Goal: Task Accomplishment & Management: Use online tool/utility

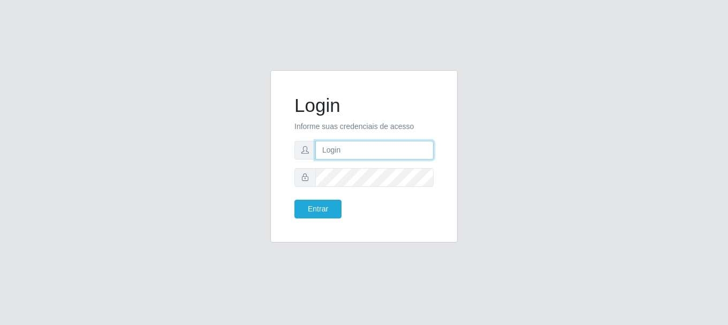
drag, startPoint x: 0, startPoint y: 0, endPoint x: 370, endPoint y: 152, distance: 399.8
click at [370, 152] on input "text" at bounding box center [374, 150] width 118 height 19
type input "[EMAIL_ADDRESS][DOMAIN_NAME]"
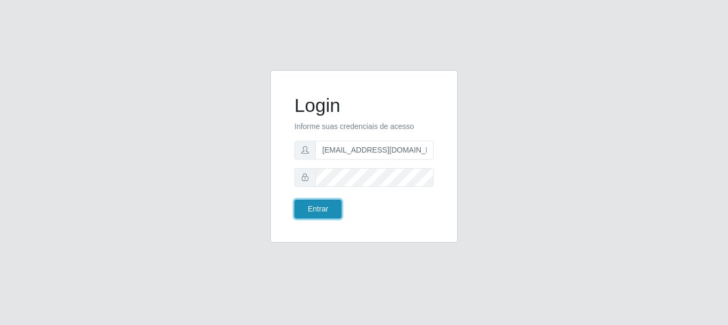
click at [324, 209] on button "Entrar" at bounding box center [317, 209] width 47 height 19
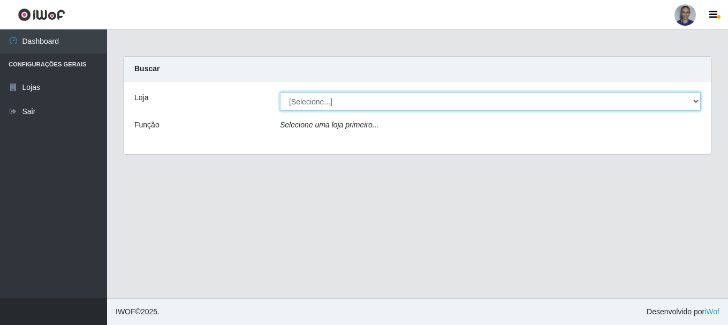
click at [684, 101] on select "[Selecione...] Supermercado [GEOGRAPHIC_DATA]" at bounding box center [490, 101] width 420 height 19
select select "165"
click at [280, 92] on select "[Selecione...] Supermercado [GEOGRAPHIC_DATA]" at bounding box center [490, 101] width 420 height 19
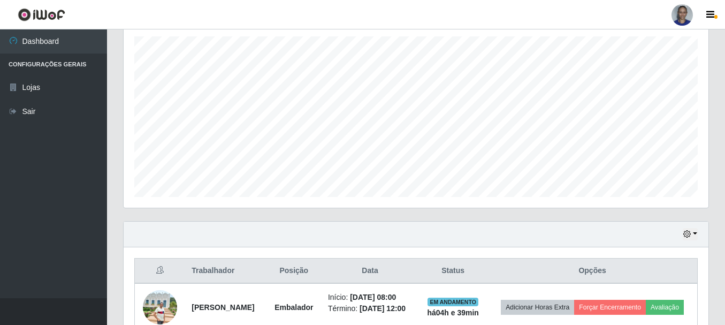
scroll to position [307, 0]
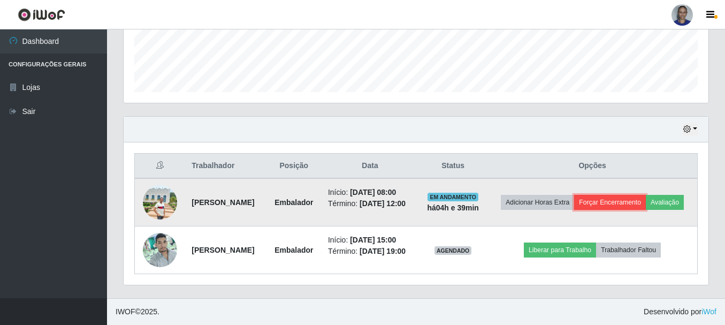
click at [626, 195] on button "Forçar Encerramento" at bounding box center [610, 202] width 72 height 15
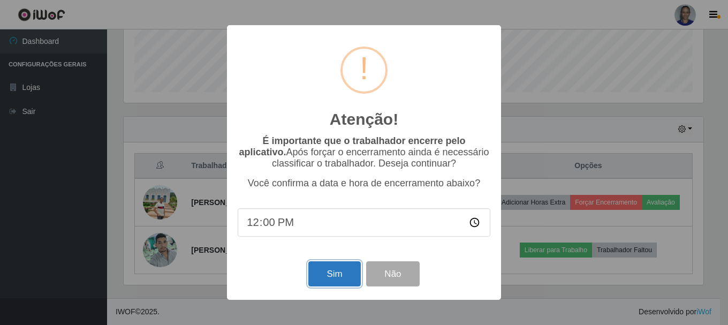
click at [317, 281] on button "Sim" at bounding box center [334, 273] width 52 height 25
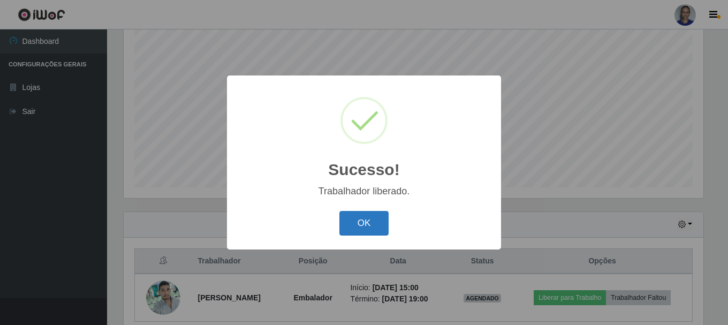
click at [361, 219] on button "OK" at bounding box center [364, 223] width 50 height 25
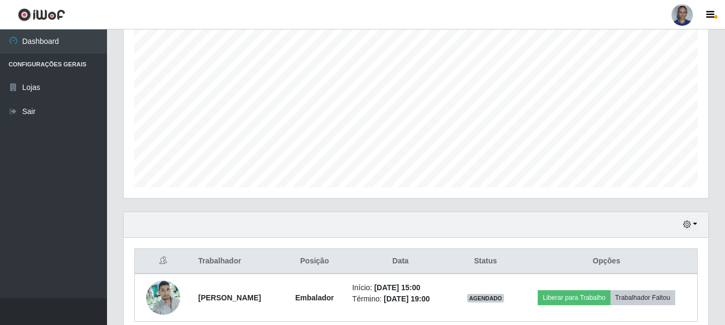
scroll to position [243, 0]
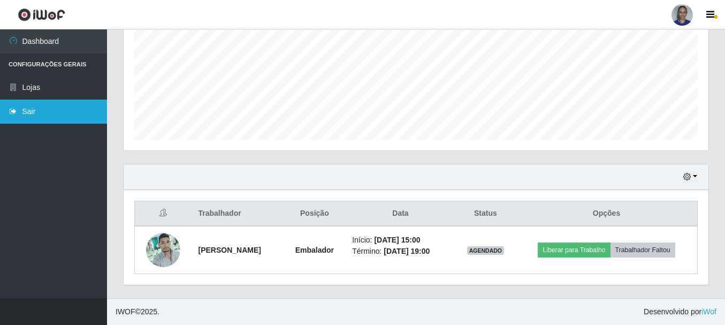
click at [71, 112] on link "Sair" at bounding box center [53, 111] width 107 height 24
